Goal: Task Accomplishment & Management: Use online tool/utility

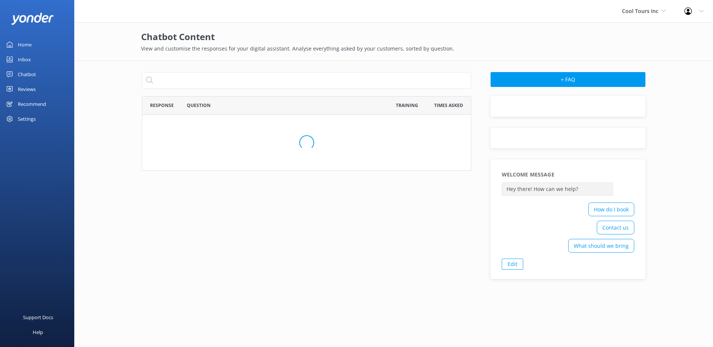
scroll to position [69, 324]
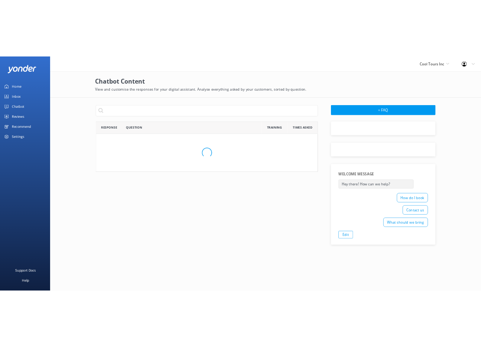
scroll to position [255, 324]
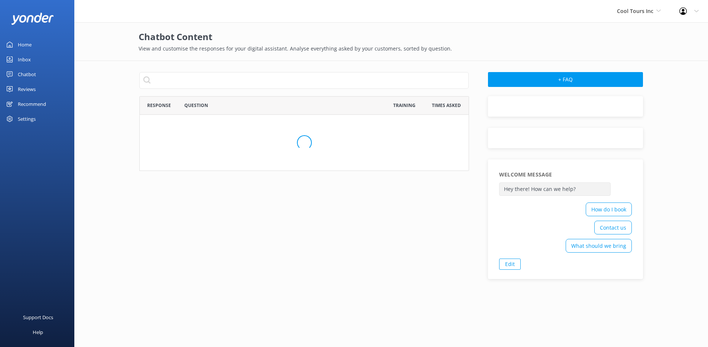
click at [38, 77] on link "Chatbot" at bounding box center [37, 74] width 74 height 15
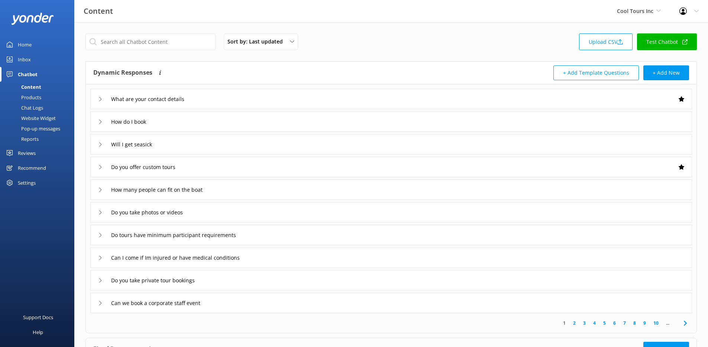
click at [36, 119] on div "Website Widget" at bounding box center [29, 118] width 51 height 10
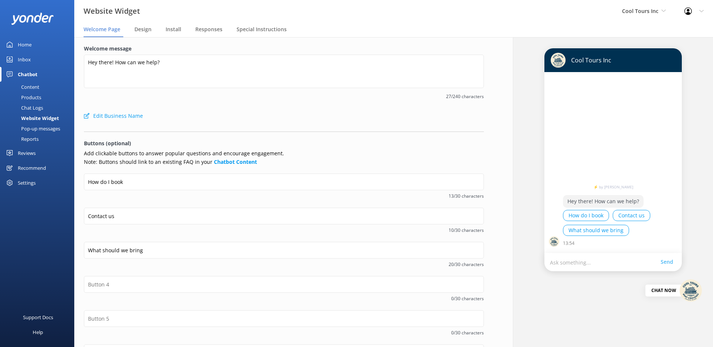
click at [36, 85] on div "Content" at bounding box center [21, 87] width 35 height 10
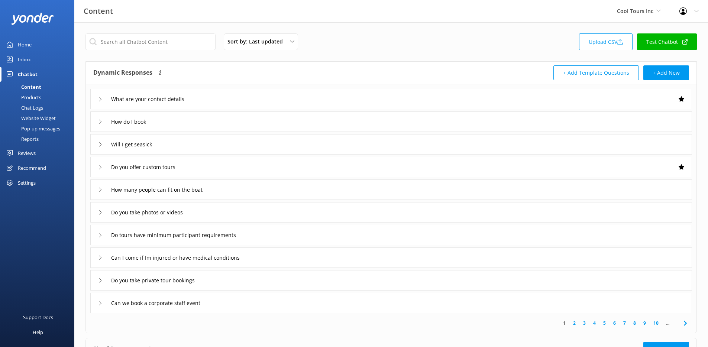
click at [663, 38] on link "Test Chatbot" at bounding box center [667, 41] width 60 height 17
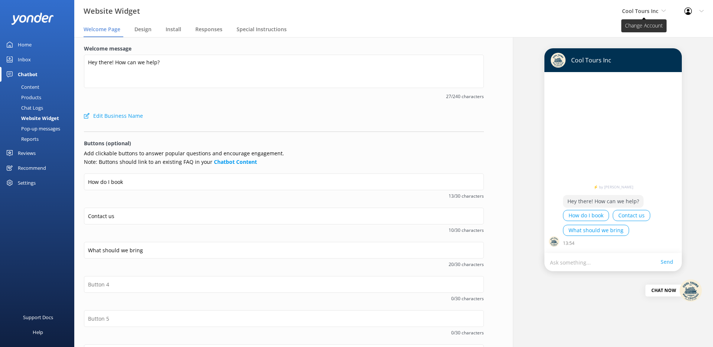
click at [653, 14] on span "Cool Tours Inc" at bounding box center [644, 11] width 44 height 8
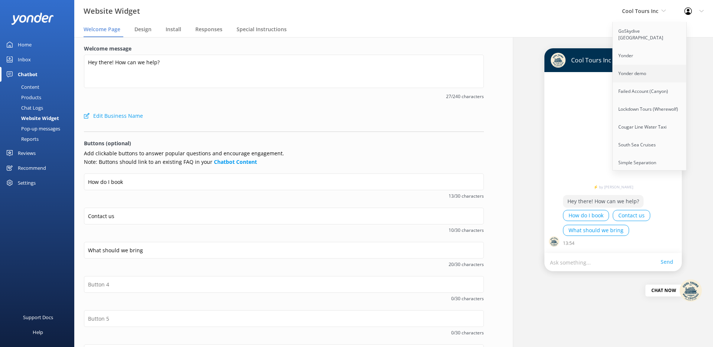
click at [638, 69] on link "Yonder demo" at bounding box center [650, 74] width 74 height 18
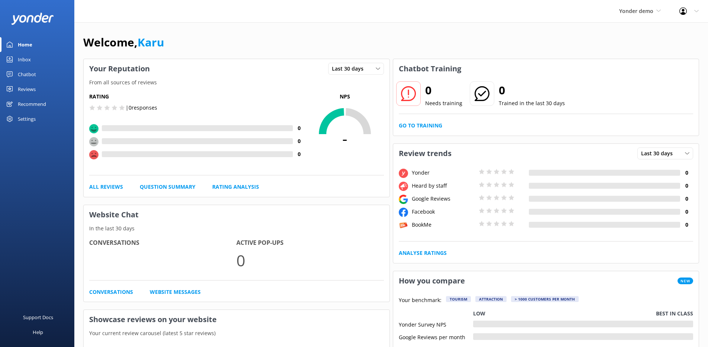
click at [31, 75] on div "Chatbot" at bounding box center [27, 74] width 18 height 15
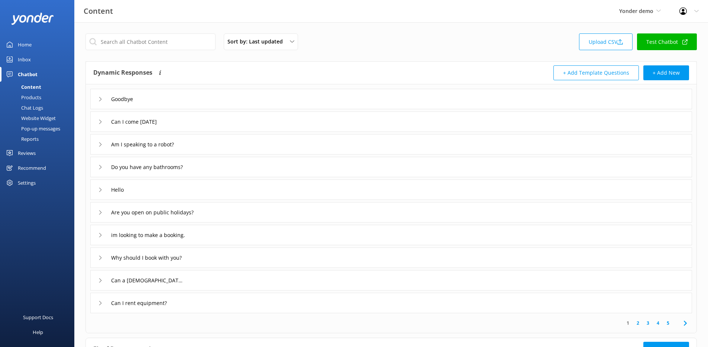
click at [38, 121] on div "Website Widget" at bounding box center [29, 118] width 51 height 10
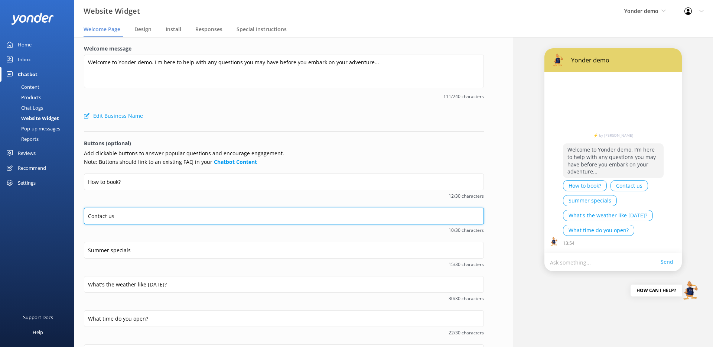
click at [202, 212] on input "Contact us" at bounding box center [284, 216] width 400 height 17
click at [171, 218] on input "Contact us" at bounding box center [284, 216] width 400 height 17
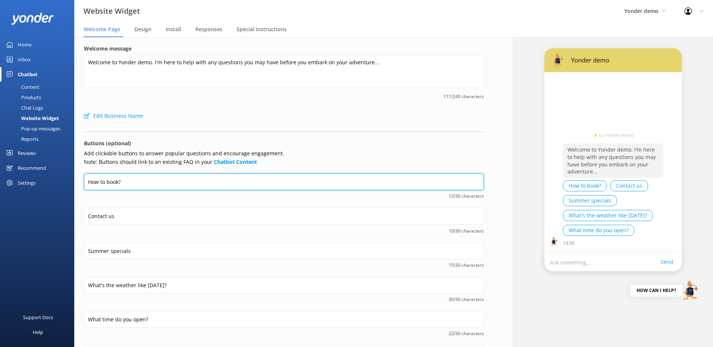
drag, startPoint x: 137, startPoint y: 181, endPoint x: 64, endPoint y: 181, distance: 73.5
click at [64, 181] on div "Website Widget Yonder demo GoSkydive New Zealand Yonder Yonder demo Failed Acco…" at bounding box center [356, 192] width 713 height 310
type input "Check Availability"
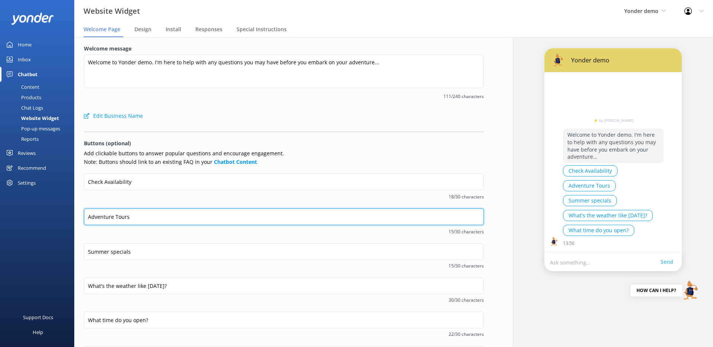
type input "Adventure Tours"
